Goal: Task Accomplishment & Management: Complete application form

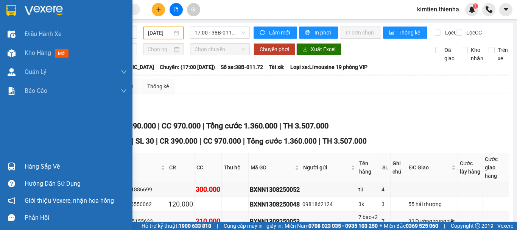
click at [14, 7] on img at bounding box center [11, 10] width 10 height 11
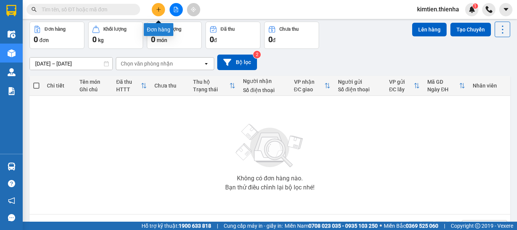
click at [159, 12] on icon "plus" at bounding box center [158, 9] width 5 height 5
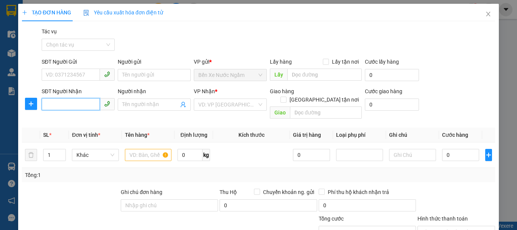
click at [62, 105] on input "SĐT Người Nhận" at bounding box center [71, 104] width 58 height 12
click at [82, 120] on div "0983077389 - cô lien" at bounding box center [77, 119] width 63 height 8
type input "0983077389"
type input "cô lien"
checkbox input "true"
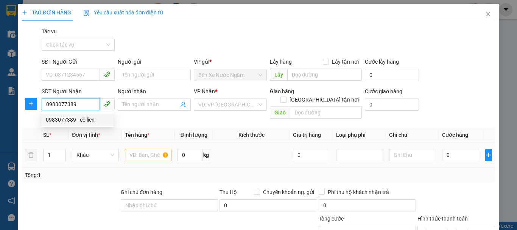
type input "141 [PERSON_NAME]"
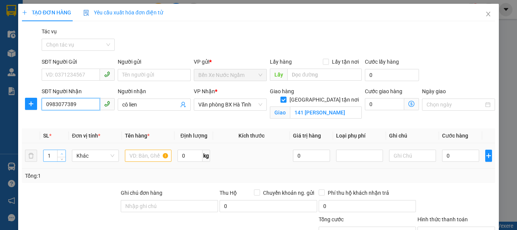
type input "0983077389"
click at [61, 154] on icon "up" at bounding box center [62, 153] width 3 height 3
type input "5"
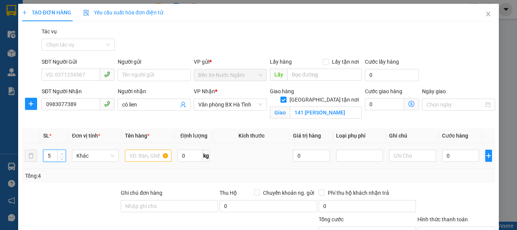
click at [61, 154] on icon "up" at bounding box center [62, 153] width 3 height 3
click at [148, 160] on input "text" at bounding box center [148, 155] width 47 height 12
type input "thùng"
click at [448, 155] on input "0" at bounding box center [460, 155] width 37 height 12
type input "2"
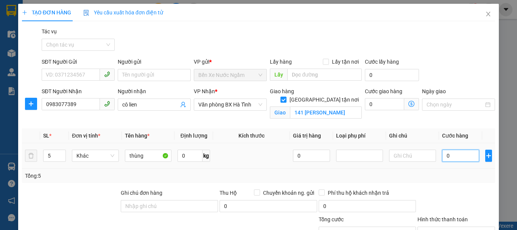
type input "2"
type input "20"
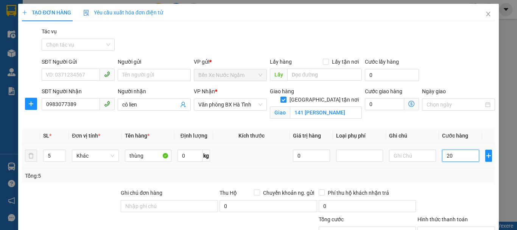
type input "200"
type input "2.000"
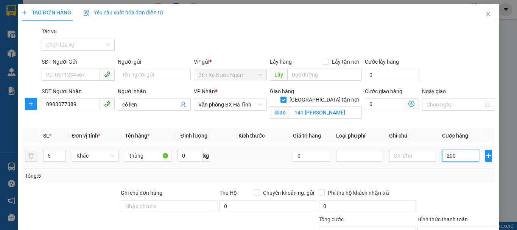
type input "2.000"
type input "20.000"
type input "200.000"
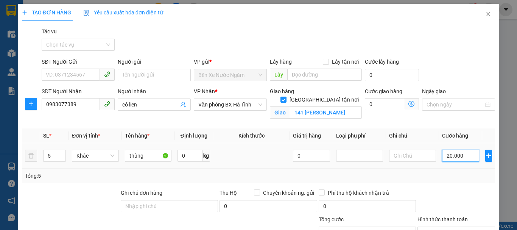
type input "200.000"
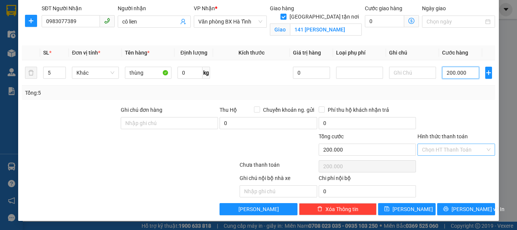
type input "200.000"
click at [448, 149] on input "Hình thức thanh toán" at bounding box center [453, 149] width 63 height 11
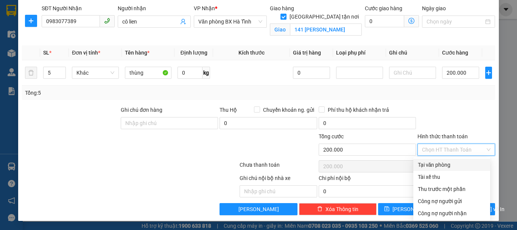
click at [432, 167] on div "Tại văn phòng" at bounding box center [452, 164] width 68 height 8
type input "0"
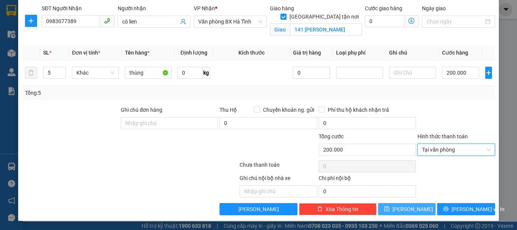
click at [408, 210] on span "[PERSON_NAME]" at bounding box center [412, 209] width 40 height 8
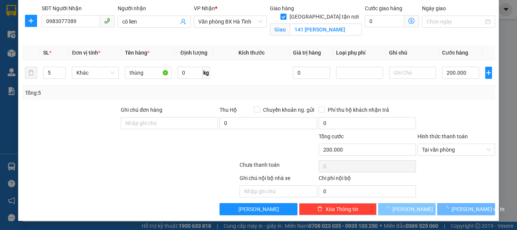
checkbox input "false"
type input "1"
type input "0"
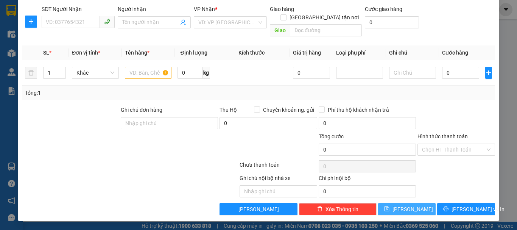
scroll to position [74, 0]
